Goal: Find specific page/section: Find specific page/section

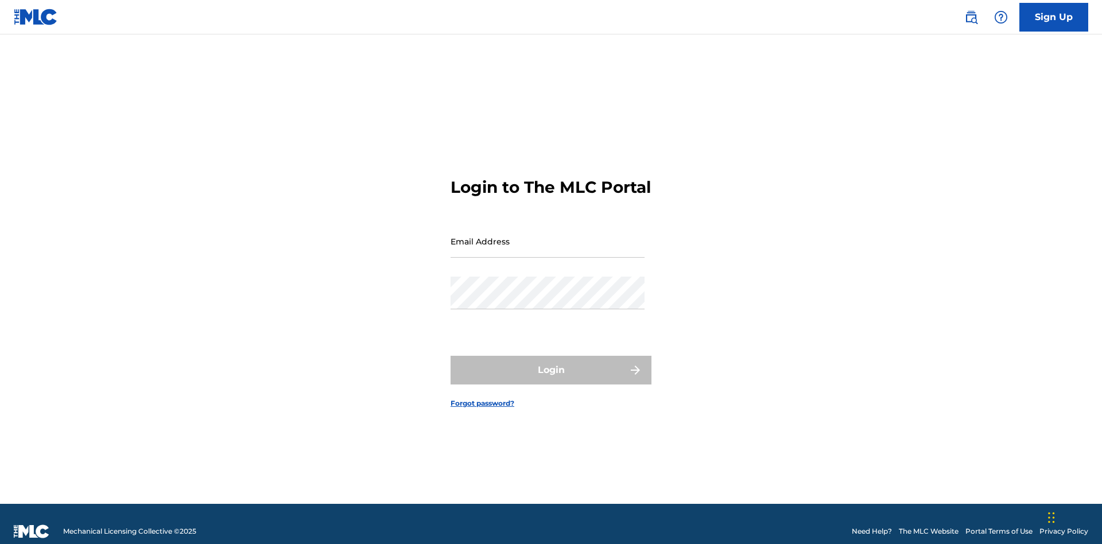
scroll to position [15, 0]
click at [547, 236] on input "Email Address" at bounding box center [547, 241] width 194 height 33
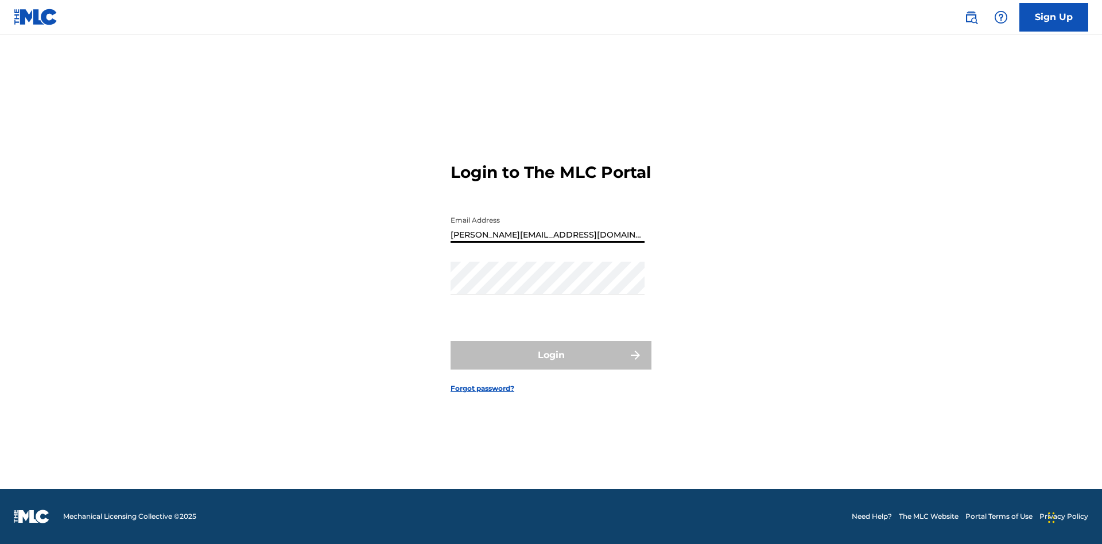
type input "[PERSON_NAME][EMAIL_ADDRESS][DOMAIN_NAME]"
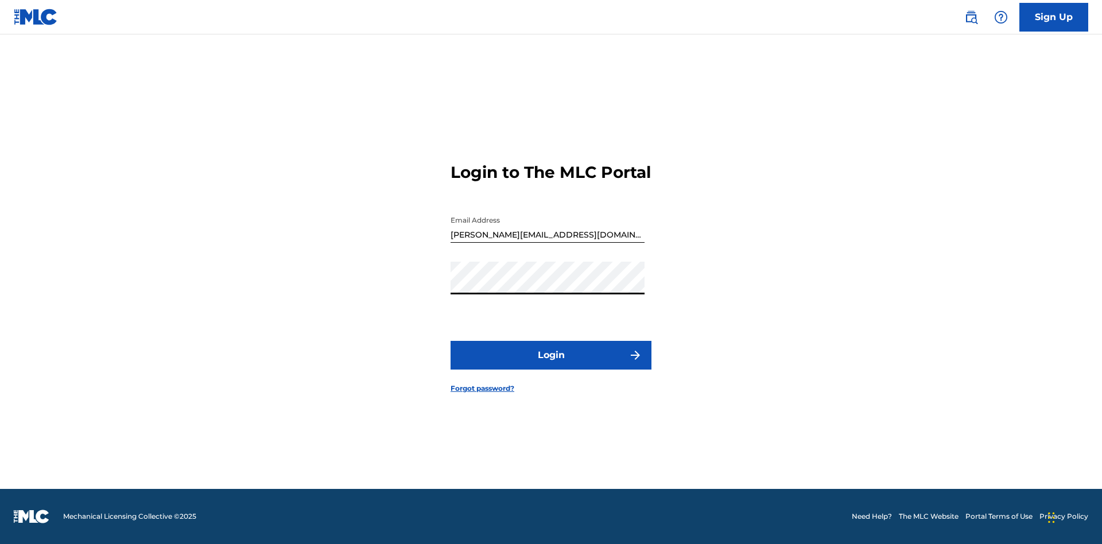
click at [551, 365] on button "Login" at bounding box center [550, 355] width 201 height 29
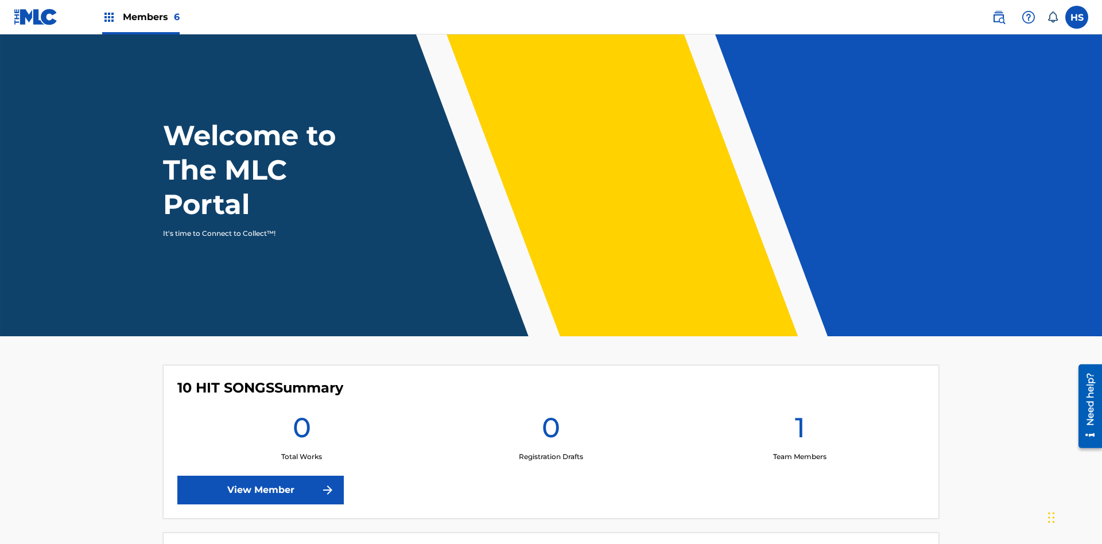
scroll to position [49, 0]
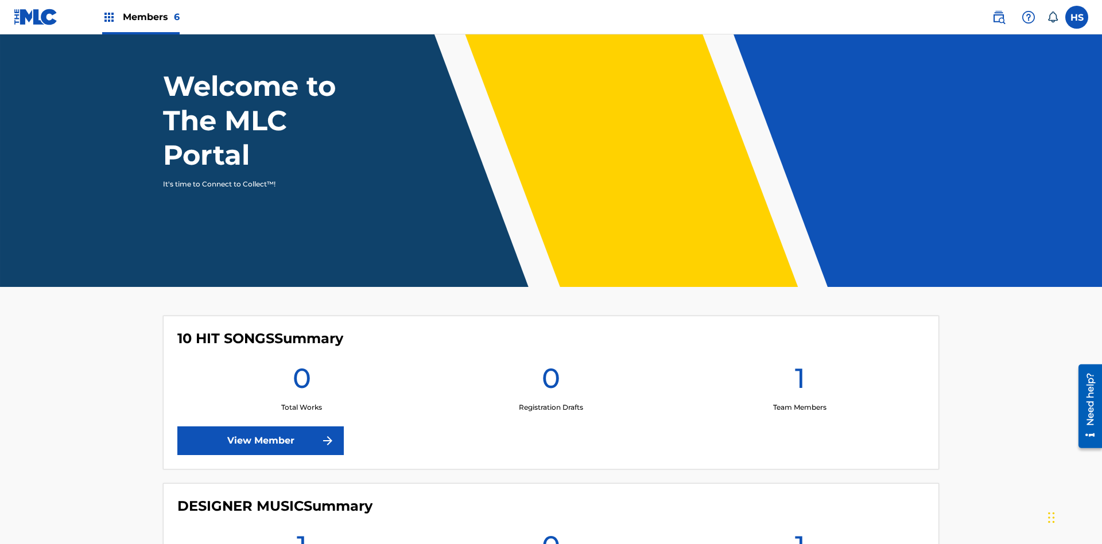
click at [140, 17] on span "Members 6" at bounding box center [151, 16] width 57 height 13
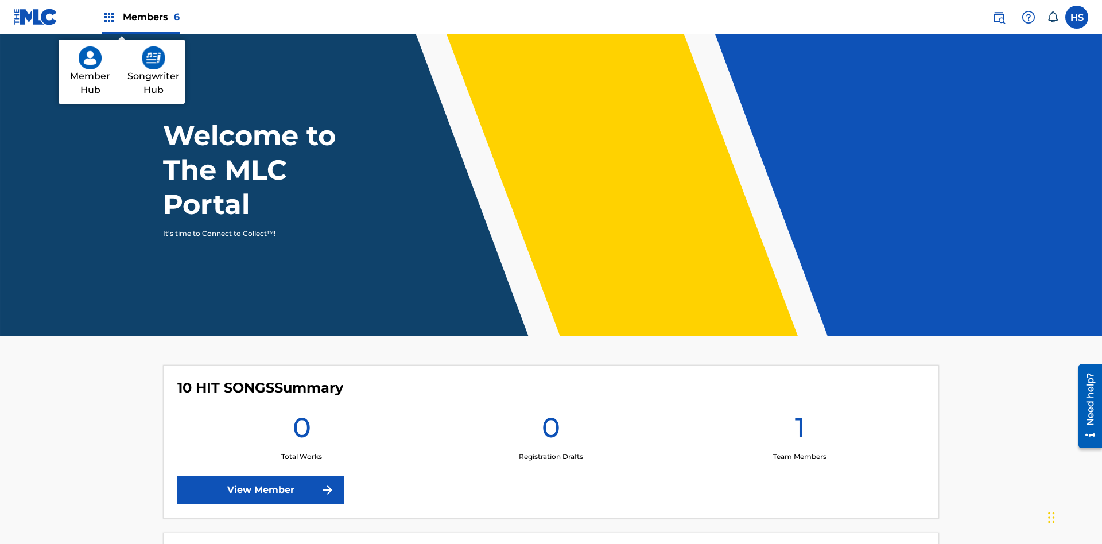
click at [90, 58] on img at bounding box center [90, 57] width 23 height 23
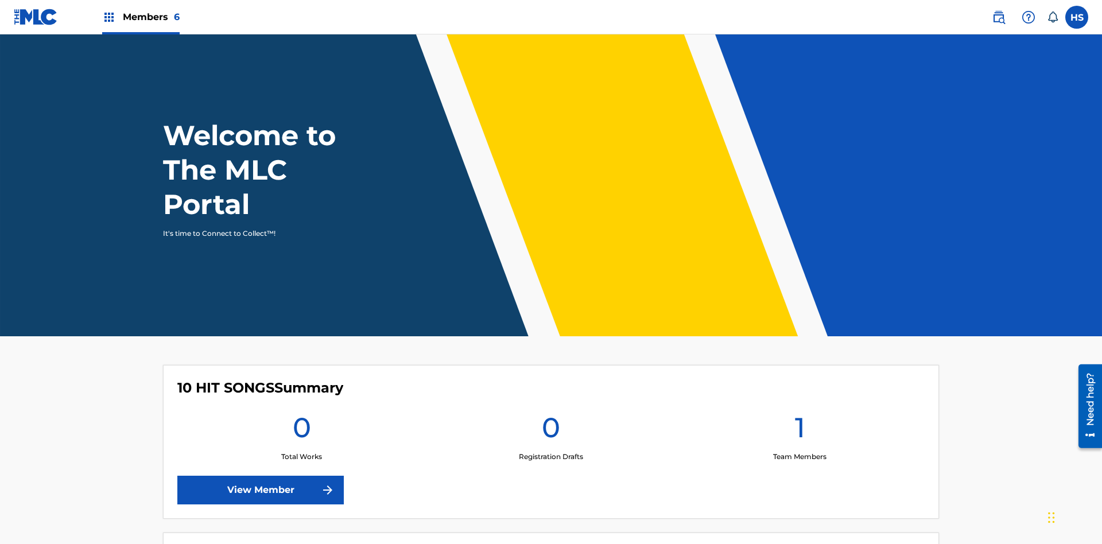
scroll to position [49, 0]
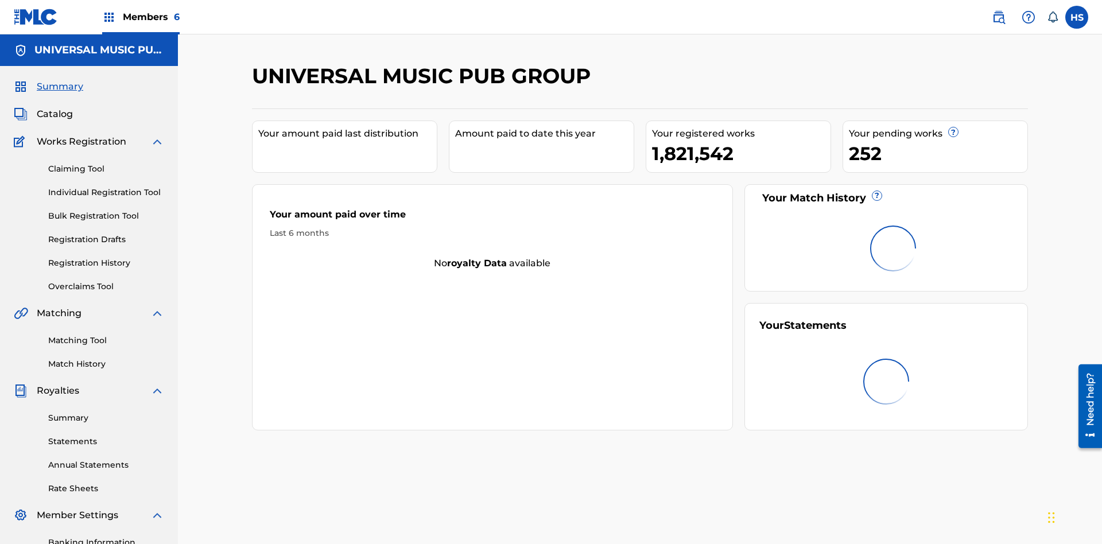
click at [55, 107] on span "Catalog" at bounding box center [55, 114] width 36 height 14
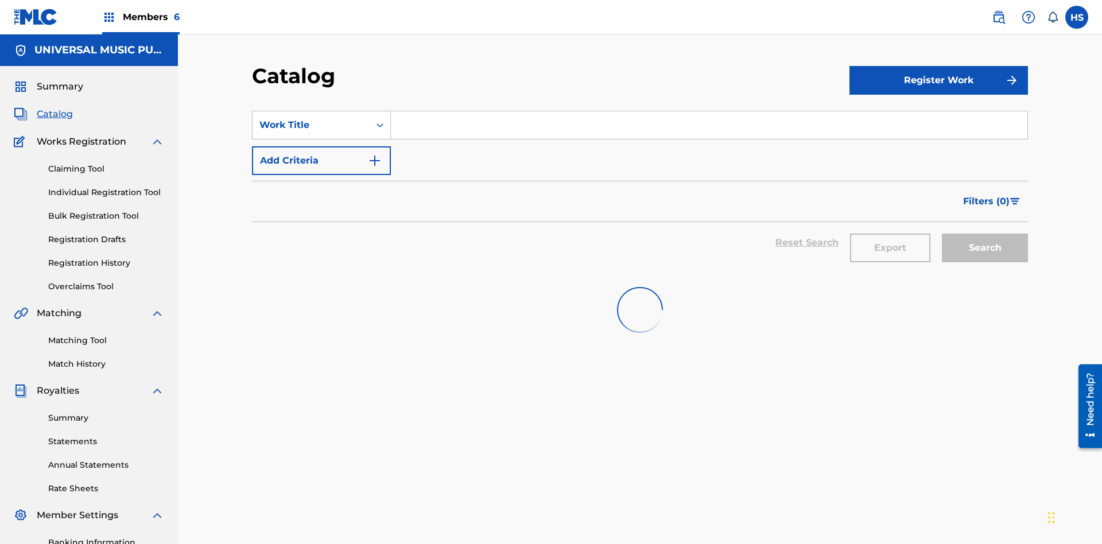
click at [709, 111] on input "Search Form" at bounding box center [709, 125] width 636 height 28
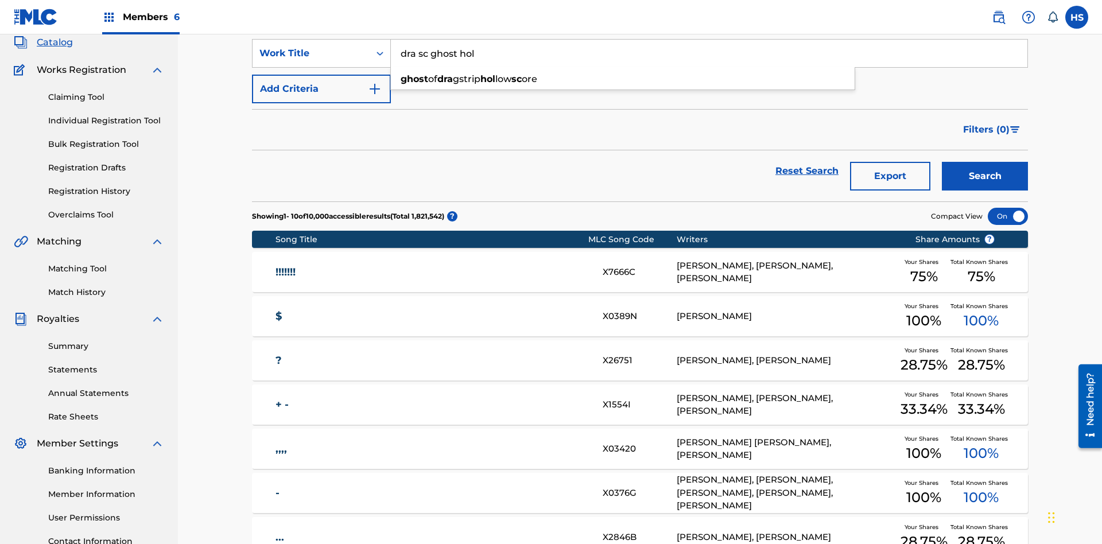
click at [622, 79] on div "ghost of dra gstrip hol low sc ore" at bounding box center [623, 79] width 464 height 21
type input "ghost of dragstrip hollow score"
click at [140, 17] on span "Members 6" at bounding box center [151, 16] width 57 height 13
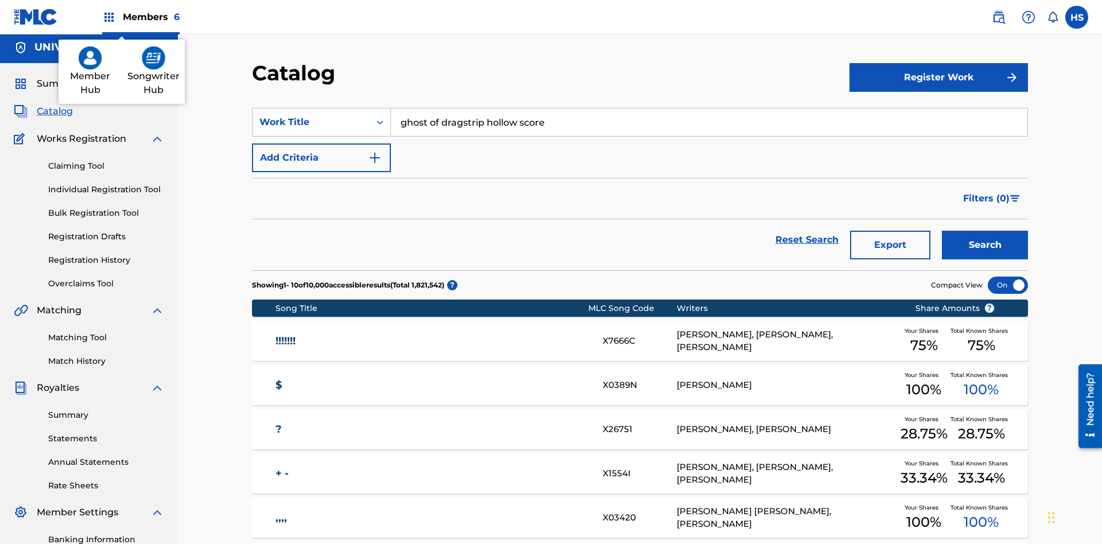
click at [153, 58] on img at bounding box center [154, 57] width 24 height 23
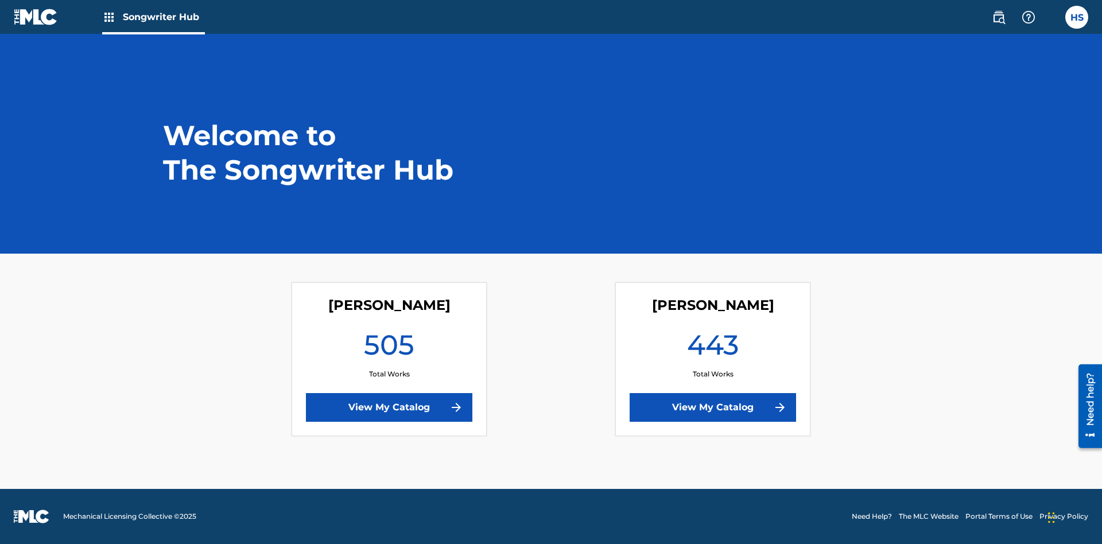
click at [713, 407] on link "View My Catalog" at bounding box center [712, 407] width 166 height 29
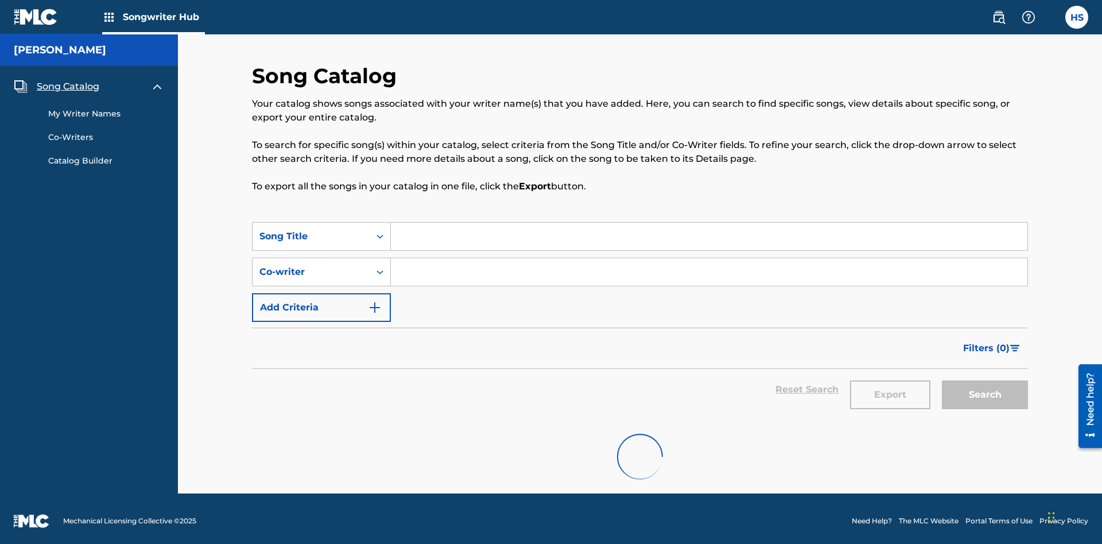
scroll to position [5, 0]
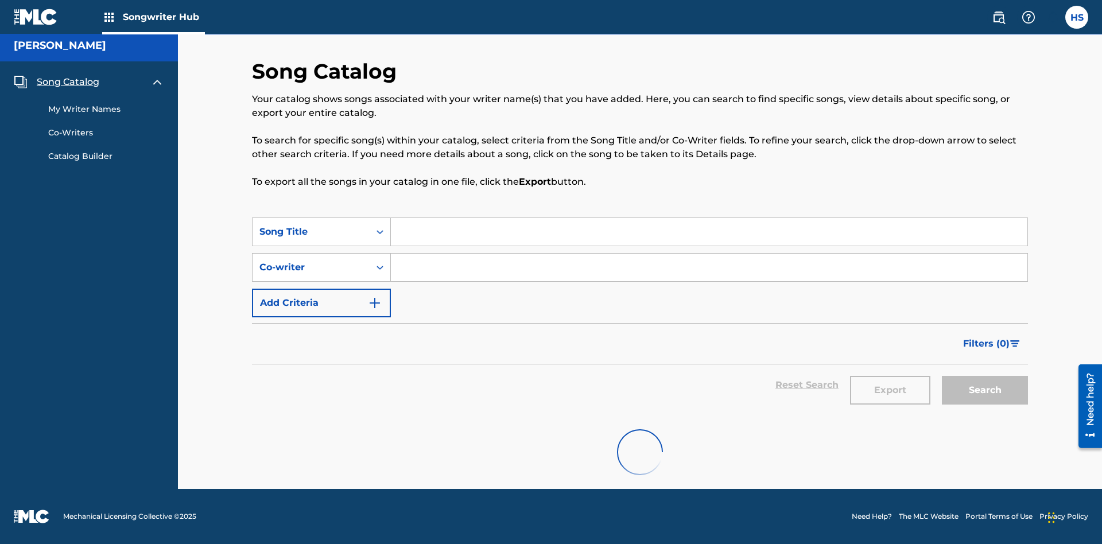
click at [709, 232] on input "Search Form" at bounding box center [709, 232] width 636 height 28
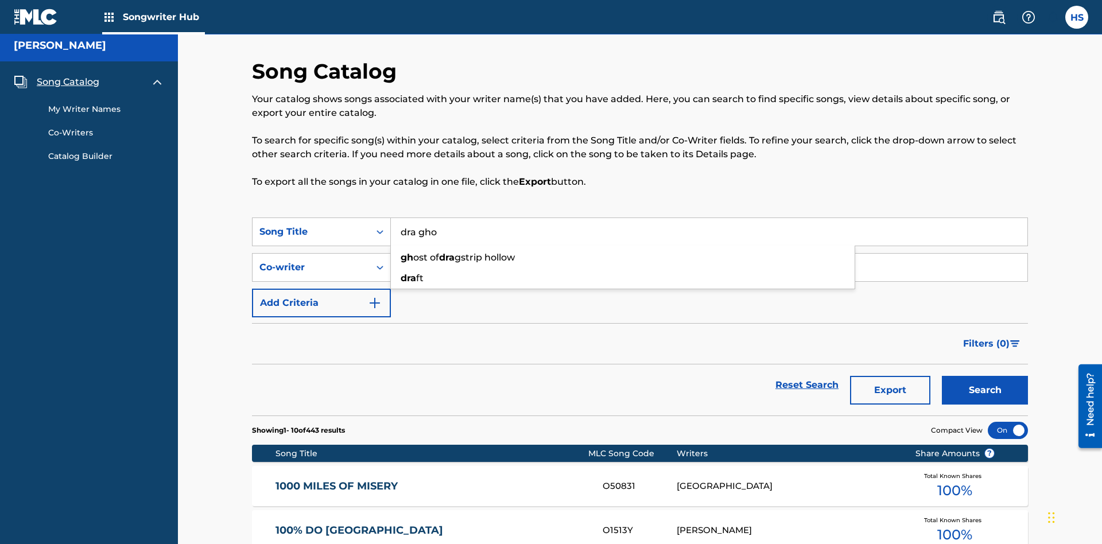
type input "dra ghos"
